Goal: Find specific page/section: Find specific page/section

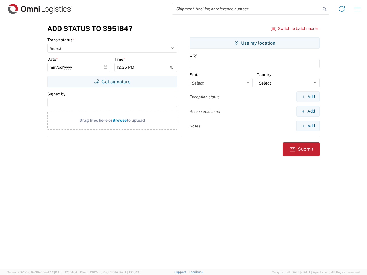
click at [247, 9] on input "search" at bounding box center [246, 8] width 149 height 11
click at [325, 9] on icon at bounding box center [325, 9] width 8 height 8
click at [342, 9] on icon at bounding box center [341, 8] width 9 height 9
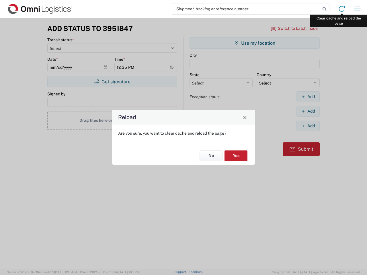
click at [358, 9] on div "Reload Are you sure, you want to clear cache and reload the page? No Yes" at bounding box center [183, 137] width 367 height 275
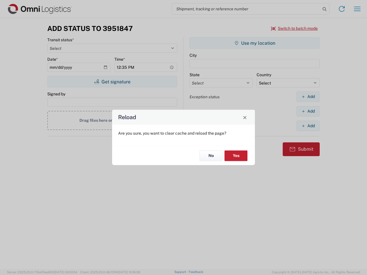
click at [295, 28] on div "Reload Are you sure, you want to clear cache and reload the page? No Yes" at bounding box center [183, 137] width 367 height 275
click at [112, 82] on div "Reload Are you sure, you want to clear cache and reload the page? No Yes" at bounding box center [183, 137] width 367 height 275
click at [255, 43] on div "Reload Are you sure, you want to clear cache and reload the page? No Yes" at bounding box center [183, 137] width 367 height 275
click at [308, 97] on div "Reload Are you sure, you want to clear cache and reload the page? No Yes" at bounding box center [183, 137] width 367 height 275
click at [308, 111] on div "Reload Are you sure, you want to clear cache and reload the page? No Yes" at bounding box center [183, 137] width 367 height 275
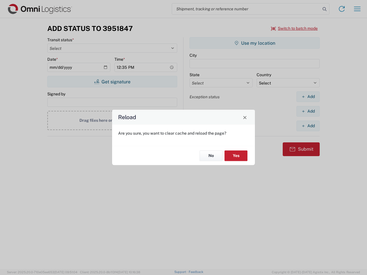
click at [308, 126] on div "Reload Are you sure, you want to clear cache and reload the page? No Yes" at bounding box center [183, 137] width 367 height 275
